Goal: Transaction & Acquisition: Purchase product/service

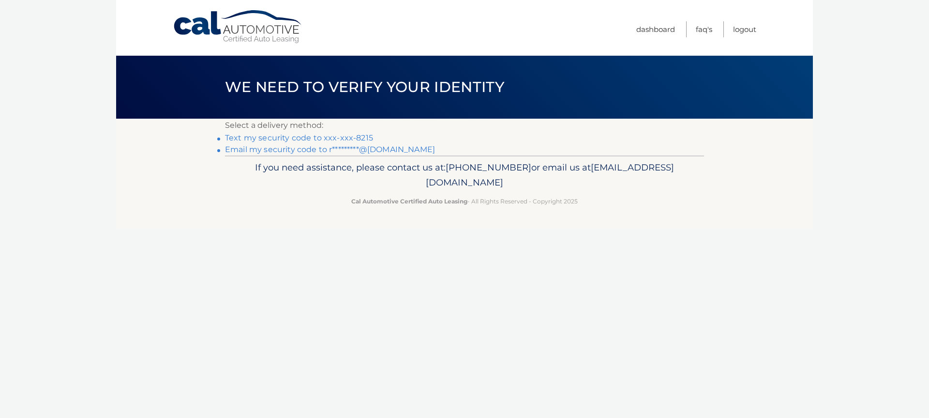
click at [339, 154] on link "Email my security code to r*********@[DOMAIN_NAME]" at bounding box center [330, 149] width 210 height 9
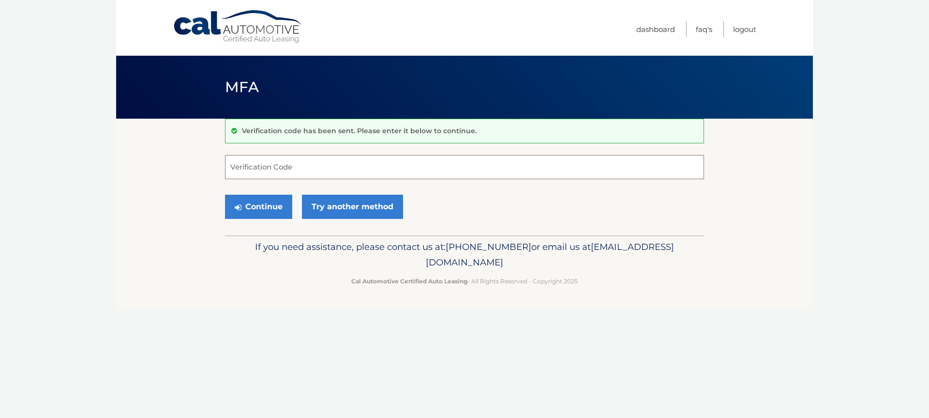
click at [237, 170] on input "Verification Code" at bounding box center [464, 167] width 479 height 24
type input "913584"
click at [225, 195] on button "Continue" at bounding box center [258, 207] width 67 height 24
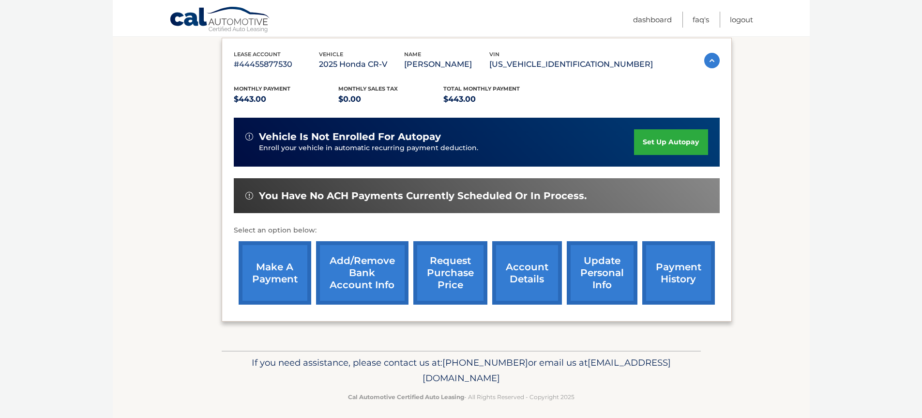
scroll to position [171, 0]
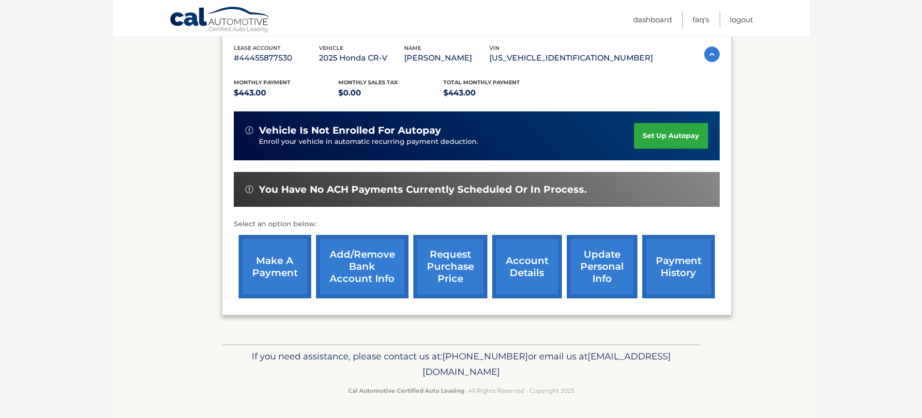
click at [279, 255] on link "make a payment" at bounding box center [275, 266] width 73 height 63
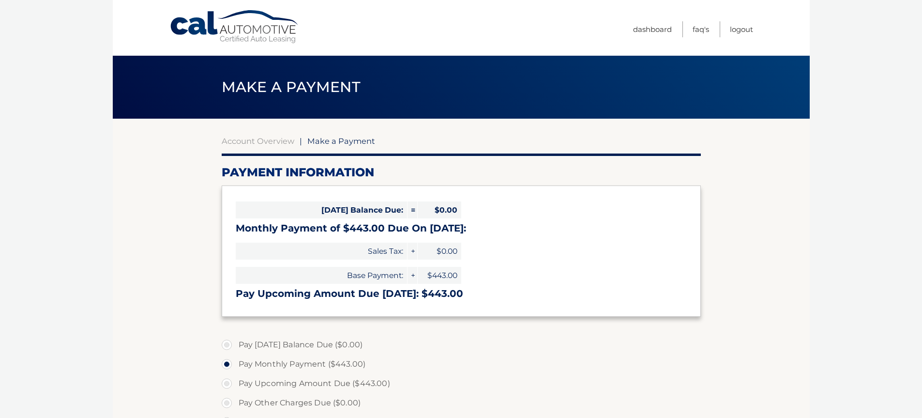
select select "NWQ0MWRlYjctOTM4My00MGU3LTlhMGItZDk5MDZiY2VmNGIw"
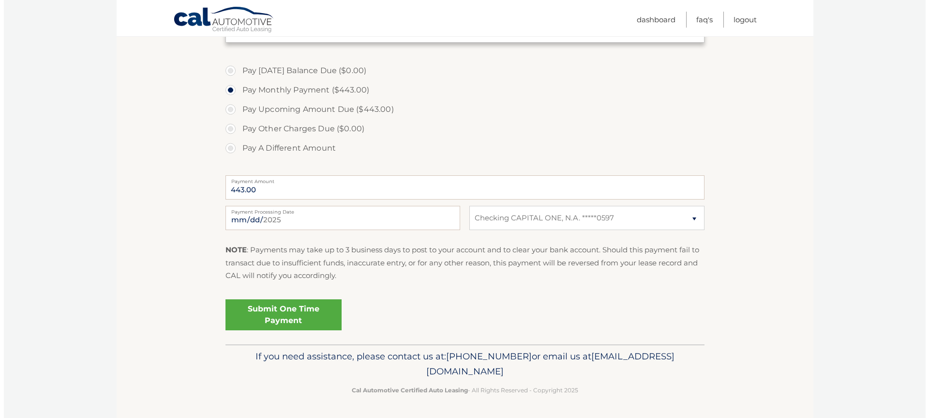
scroll to position [332, 0]
click at [299, 299] on link "Submit One Time Payment" at bounding box center [280, 314] width 116 height 31
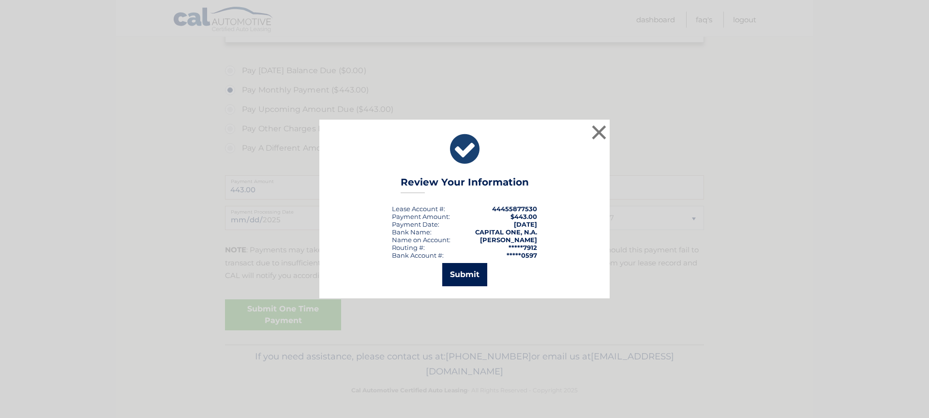
click at [464, 274] on button "Submit" at bounding box center [464, 274] width 45 height 23
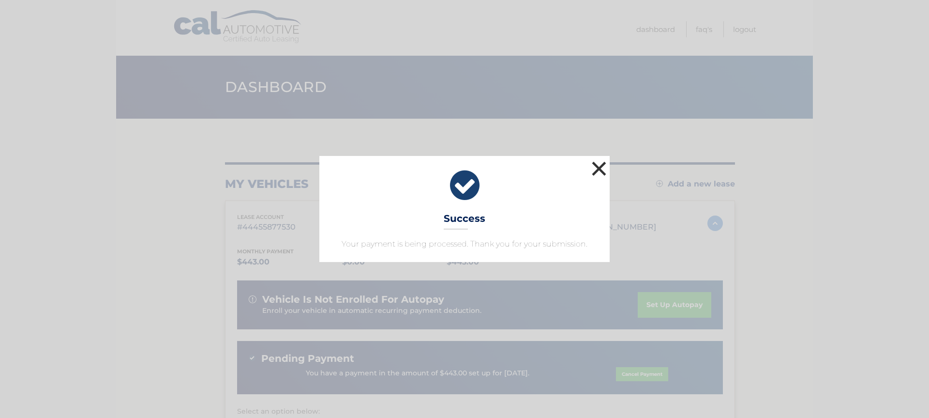
click at [601, 159] on button "×" at bounding box center [598, 168] width 19 height 19
